Goal: Task Accomplishment & Management: Complete application form

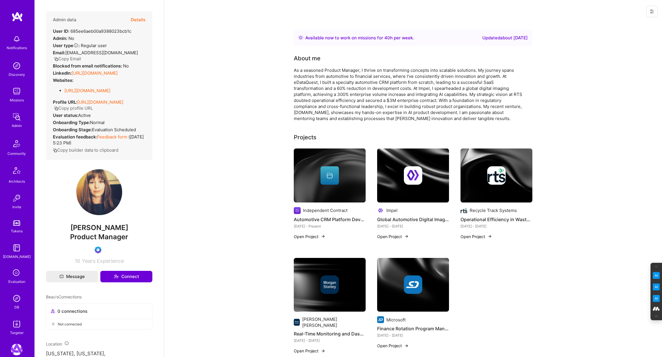
click at [16, 275] on icon at bounding box center [16, 273] width 11 height 11
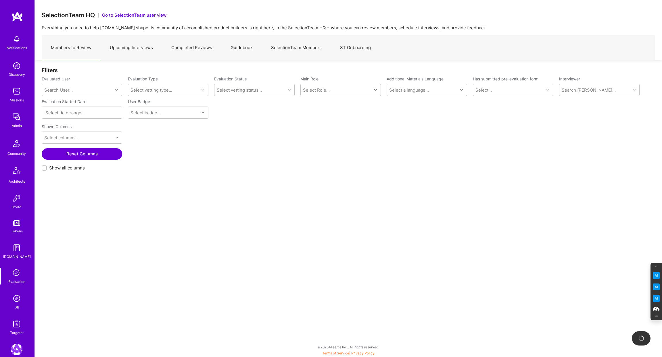
click at [147, 52] on link "Upcoming Interviews" at bounding box center [131, 47] width 61 height 25
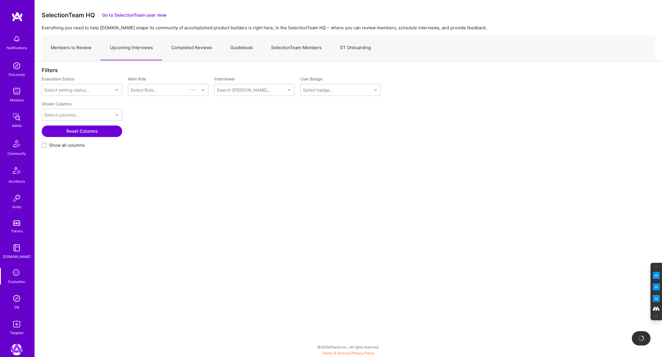
click at [214, 45] on link "Completed Reviews" at bounding box center [191, 47] width 59 height 25
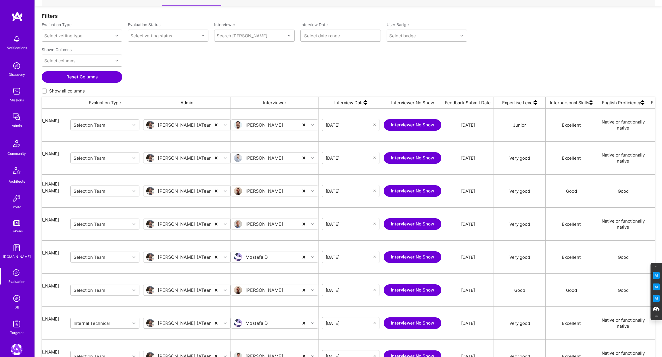
scroll to position [55, 0]
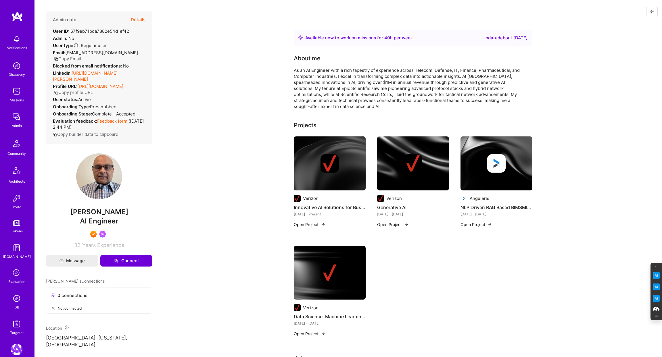
click at [137, 20] on button "Details" at bounding box center [138, 19] width 15 height 17
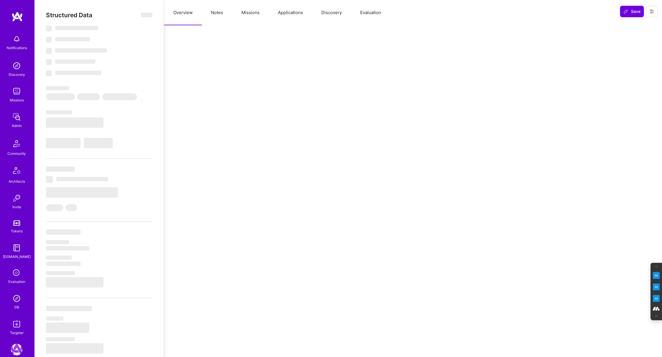
select select "Right Now"
select select "7"
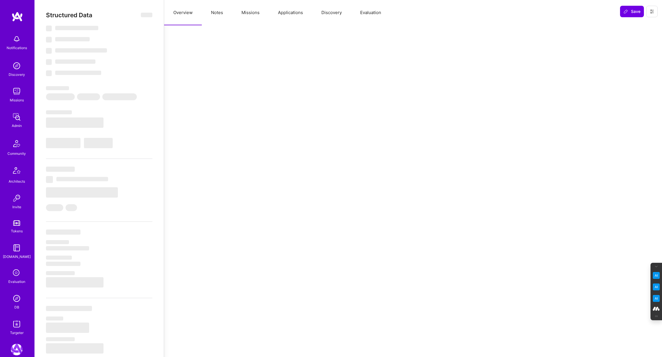
select select "US"
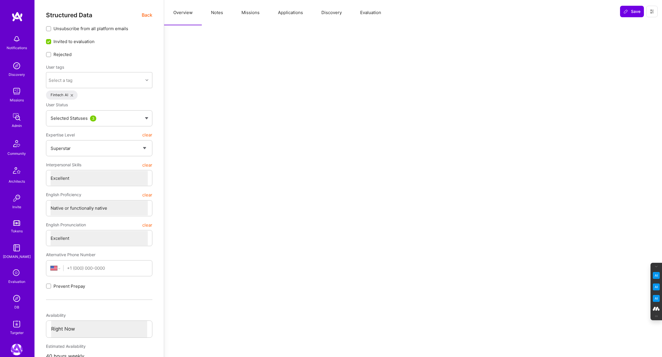
click at [366, 12] on button "Evaluation" at bounding box center [370, 12] width 39 height 25
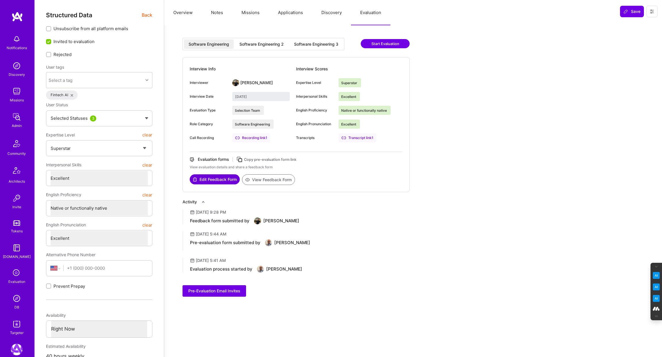
click at [262, 42] on div "Software Engineering 2" at bounding box center [261, 44] width 44 height 6
type input "[DATE]"
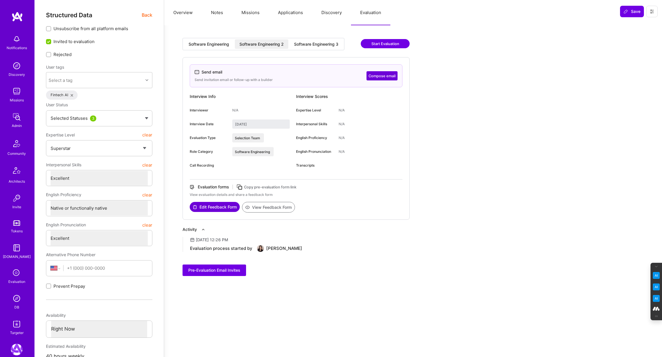
click at [177, 9] on button "Overview" at bounding box center [183, 12] width 38 height 25
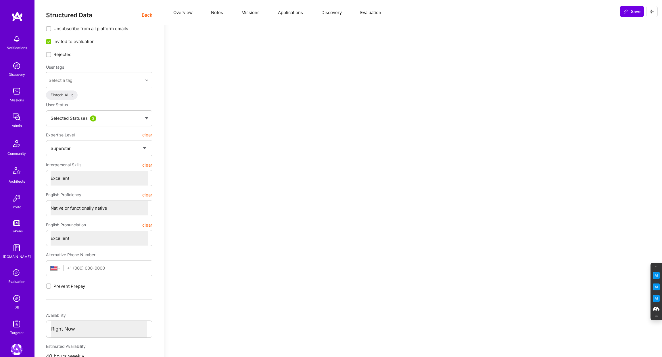
click at [142, 14] on span "Back" at bounding box center [147, 14] width 11 height 7
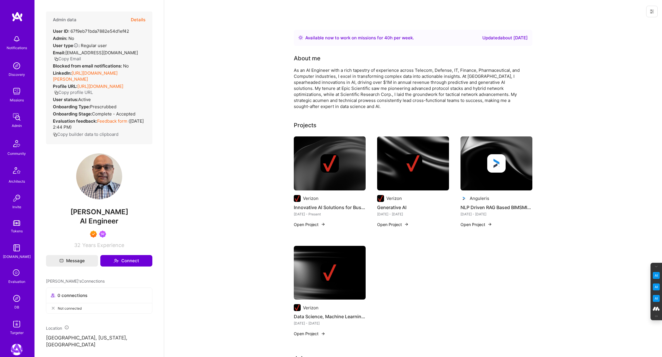
click at [139, 16] on button "Details" at bounding box center [138, 19] width 15 height 17
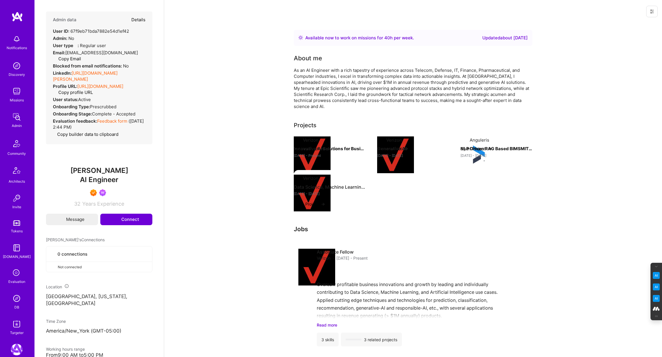
type textarea "x"
select select "7"
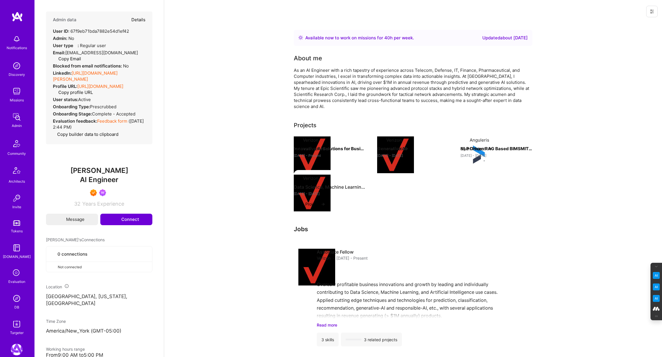
select select "US"
select select "Right Now"
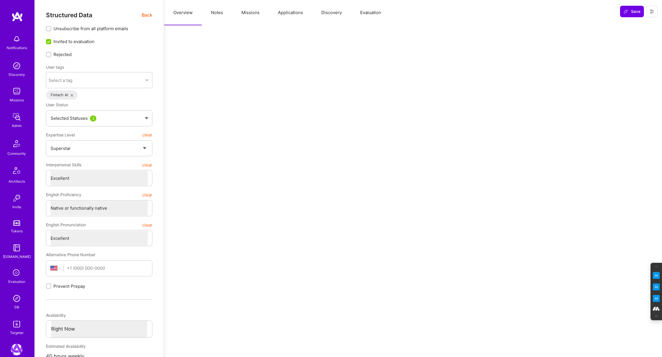
click at [212, 14] on button "Notes" at bounding box center [217, 12] width 30 height 25
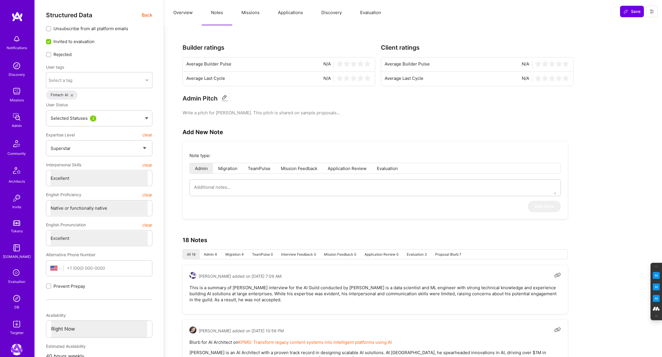
click at [255, 15] on button "Missions" at bounding box center [250, 12] width 36 height 25
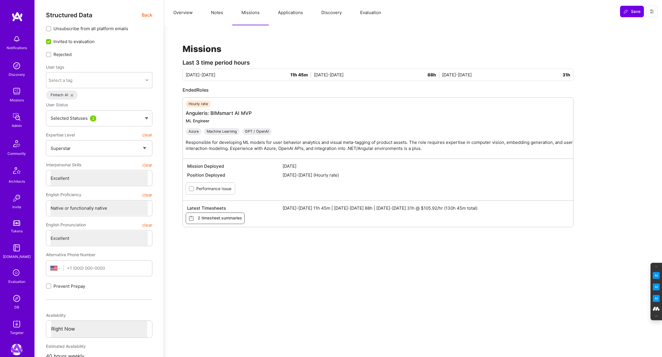
click at [295, 12] on button "Applications" at bounding box center [290, 12] width 43 height 25
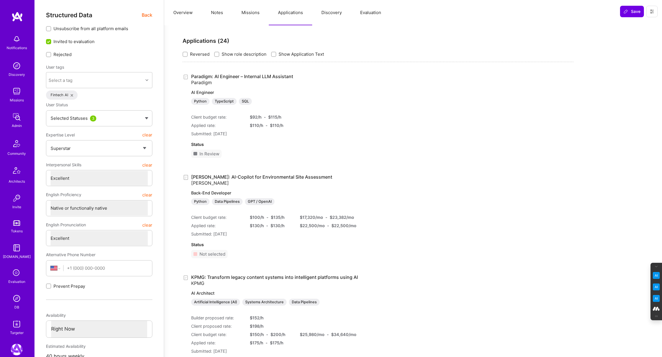
click at [180, 13] on button "Overview" at bounding box center [183, 12] width 38 height 25
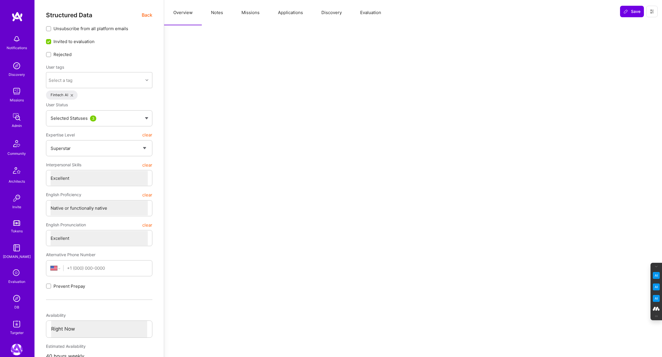
click at [216, 12] on button "Notes" at bounding box center [217, 12] width 30 height 25
type textarea "x"
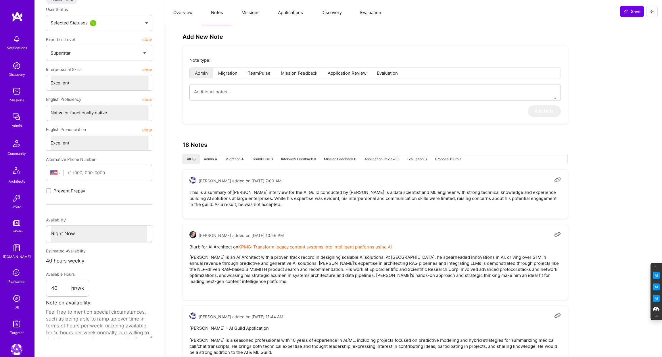
scroll to position [96, 0]
